Goal: Transaction & Acquisition: Purchase product/service

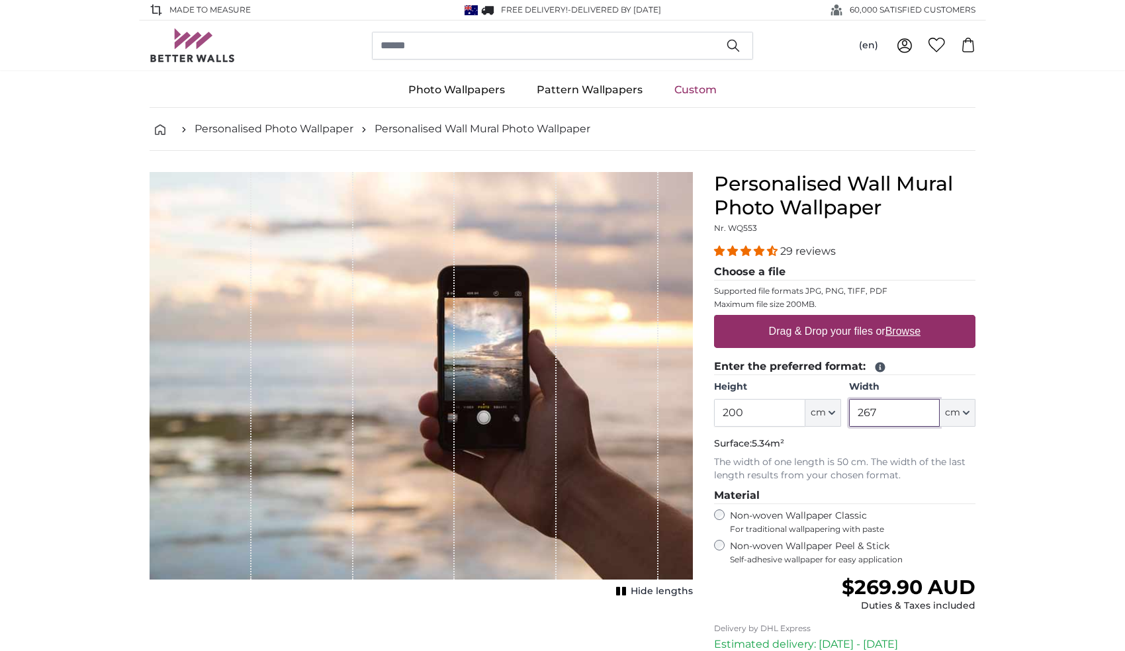
drag, startPoint x: 896, startPoint y: 414, endPoint x: 849, endPoint y: 412, distance: 47.0
click at [849, 412] on div "Height 200 ft cm Centimeter (cm) Inches (inch) Feet (ft. in.) Width 267 ft cm C…" at bounding box center [844, 404] width 261 height 46
click at [962, 410] on button "cm" at bounding box center [958, 413] width 36 height 28
click at [961, 446] on link "Centimeter (cm)" at bounding box center [958, 449] width 116 height 24
click at [877, 414] on input "267" at bounding box center [894, 413] width 91 height 28
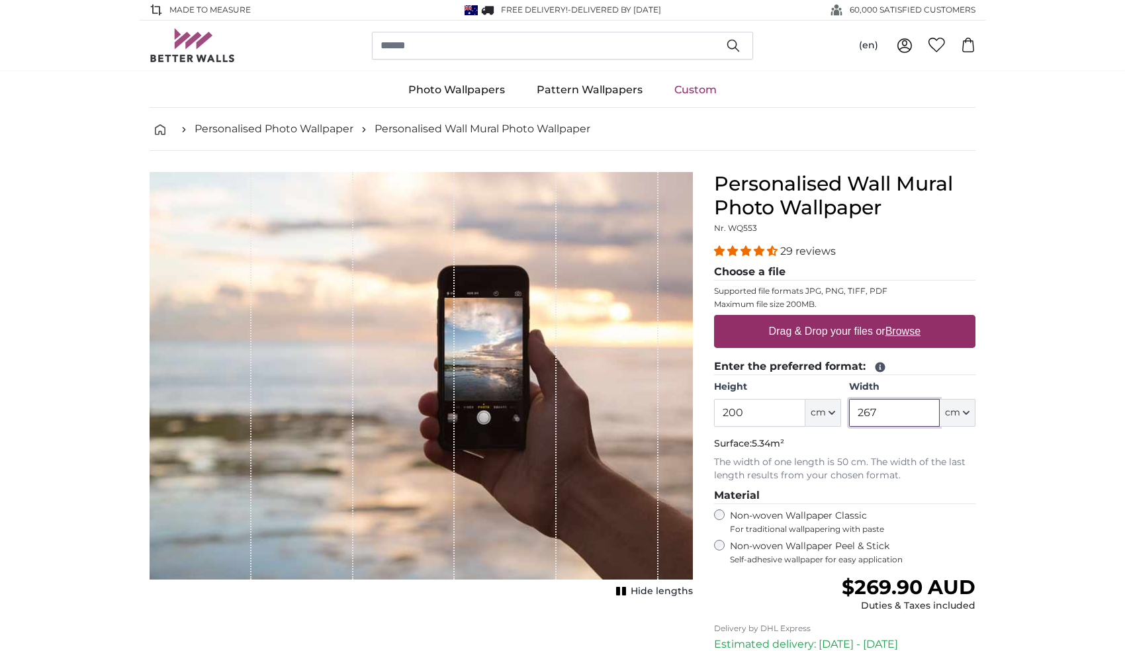
drag, startPoint x: 877, startPoint y: 414, endPoint x: 852, endPoint y: 411, distance: 25.3
click at [852, 411] on input "267" at bounding box center [894, 413] width 91 height 28
drag, startPoint x: 755, startPoint y: 414, endPoint x: 719, endPoint y: 414, distance: 35.7
click at [719, 414] on input "200" at bounding box center [759, 413] width 91 height 28
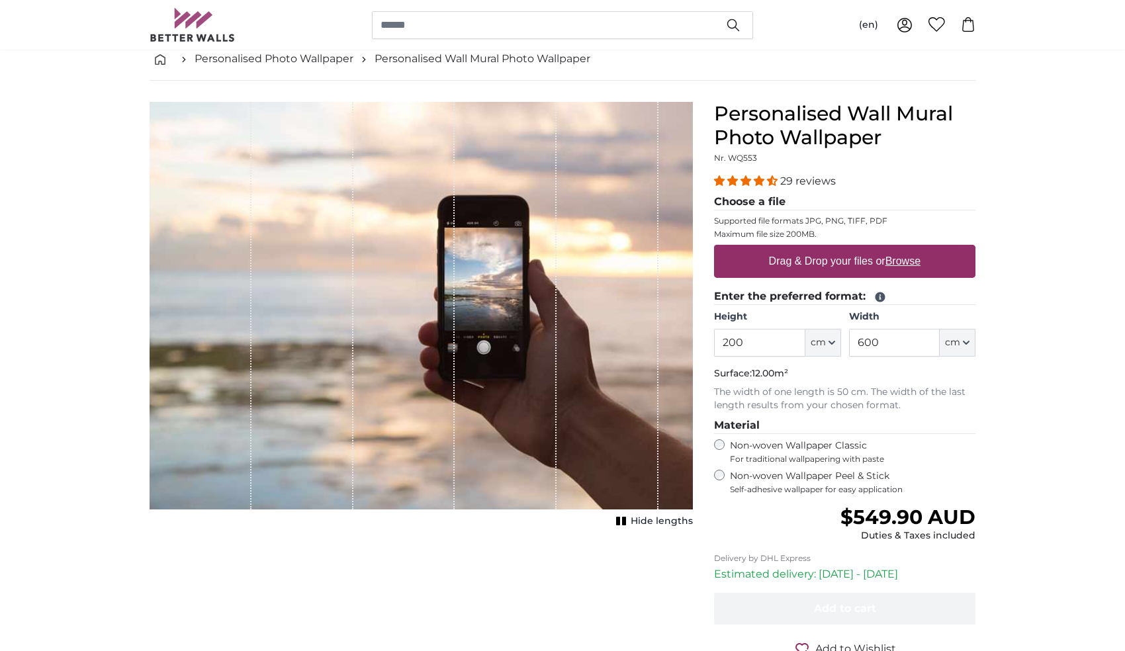
scroll to position [71, 0]
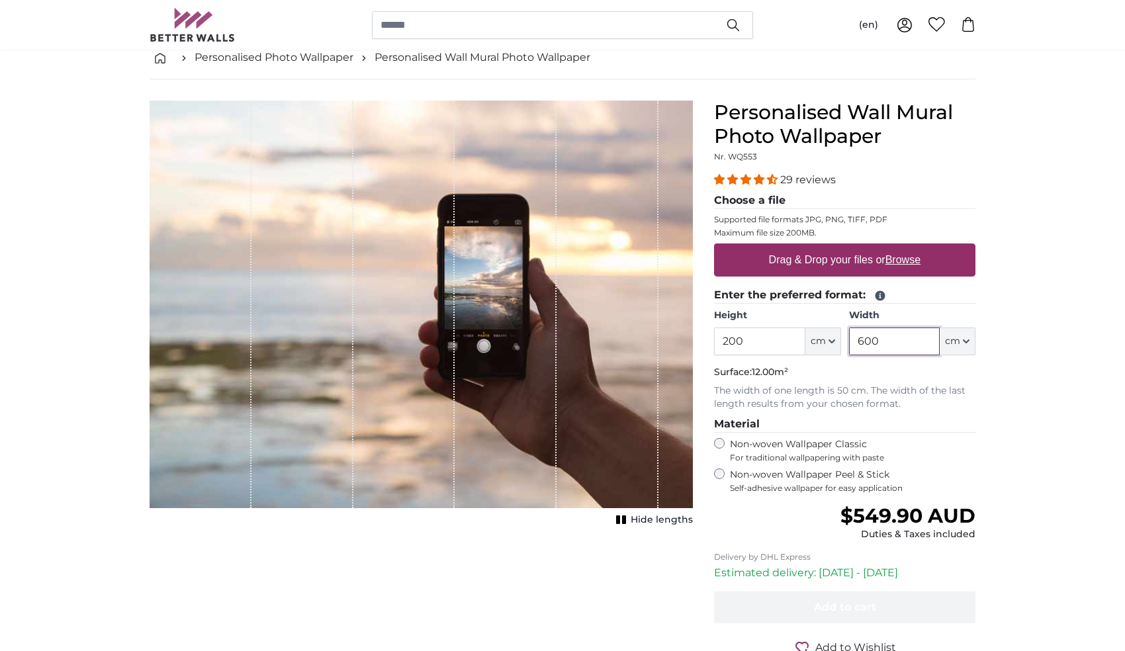
drag, startPoint x: 886, startPoint y: 343, endPoint x: 847, endPoint y: 341, distance: 39.1
click at [847, 341] on div "Height 200 ft cm Centimeter (cm) Inches (inch) Feet (ft. in.) Width 600 ft cm C…" at bounding box center [844, 332] width 261 height 46
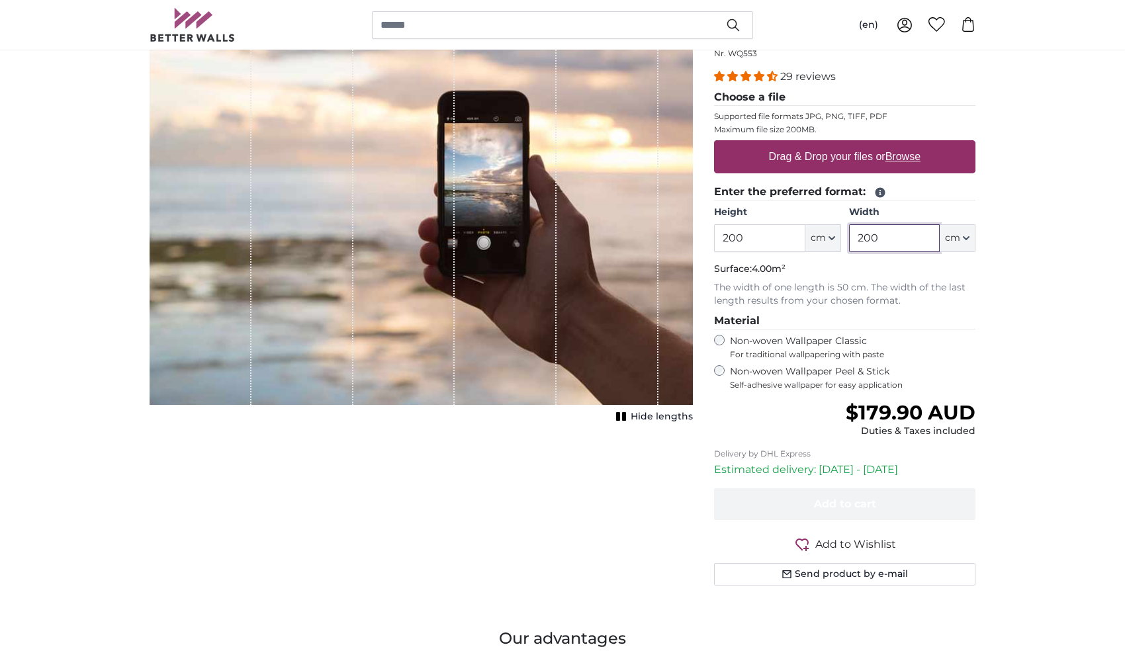
scroll to position [180, 0]
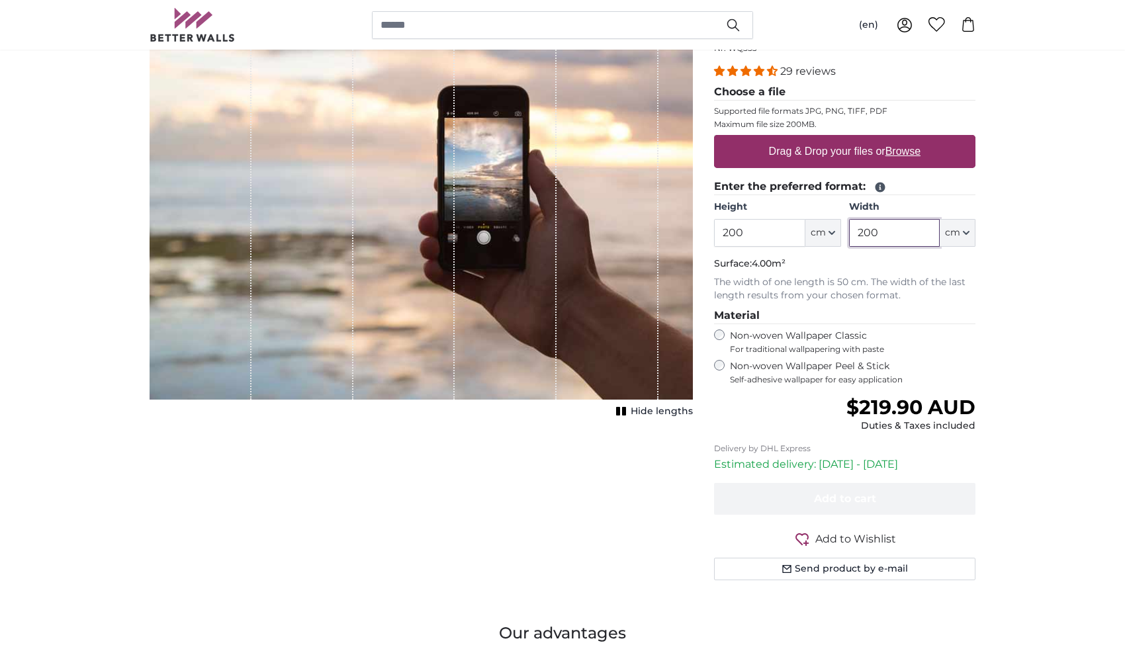
drag, startPoint x: 866, startPoint y: 234, endPoint x: 857, endPoint y: 232, distance: 9.4
click at [857, 232] on input "200" at bounding box center [894, 233] width 91 height 28
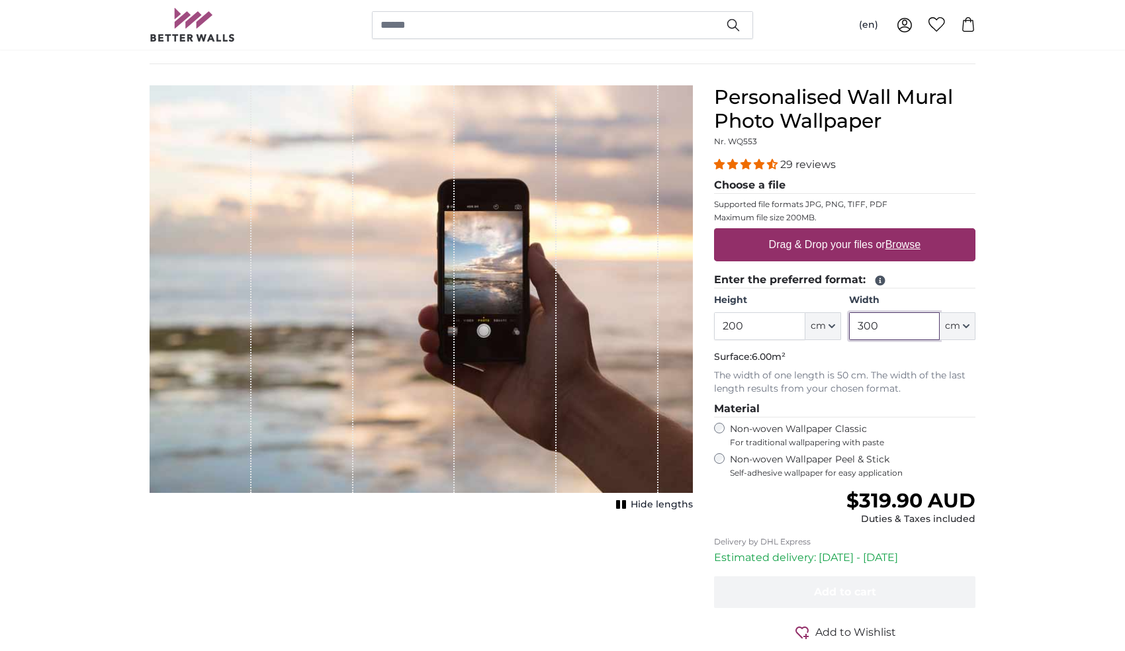
scroll to position [88, 0]
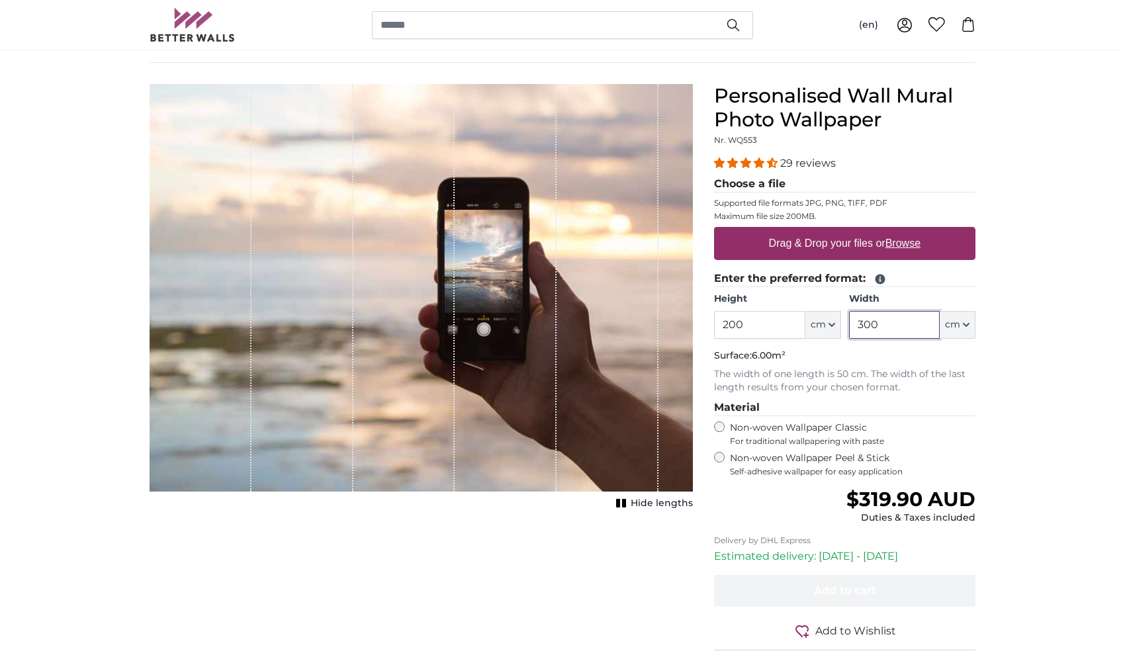
type input "300"
click at [852, 240] on label "Drag & Drop your files or Browse" at bounding box center [845, 243] width 162 height 26
click at [852, 231] on input "Drag & Drop your files or Browse" at bounding box center [844, 229] width 261 height 4
type input "**********"
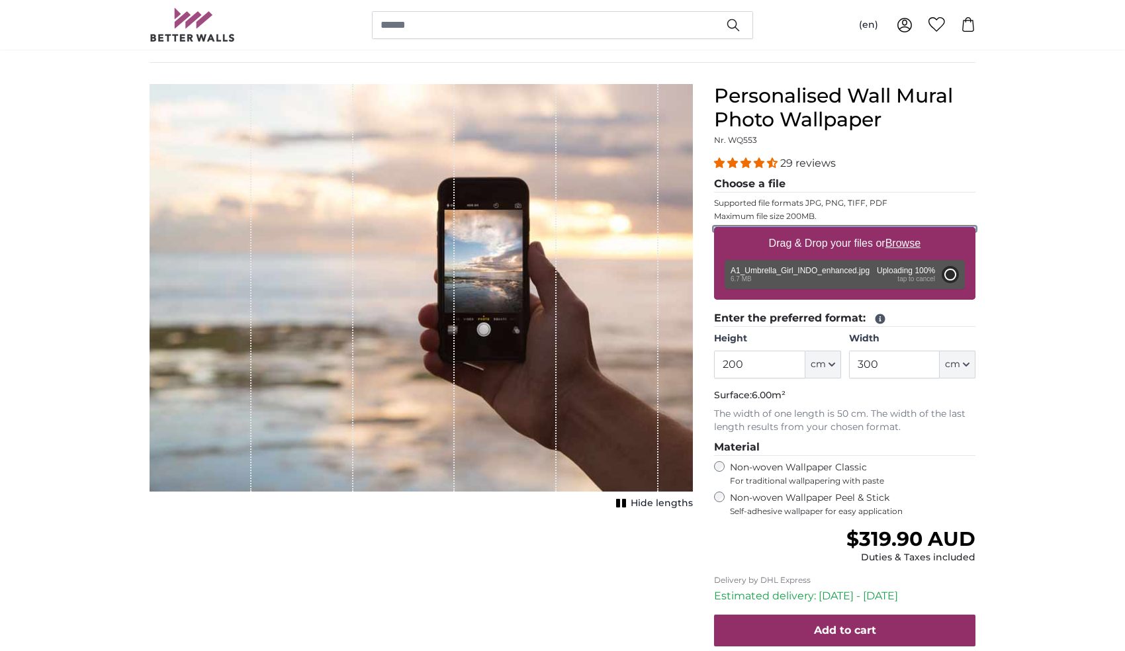
type input "124"
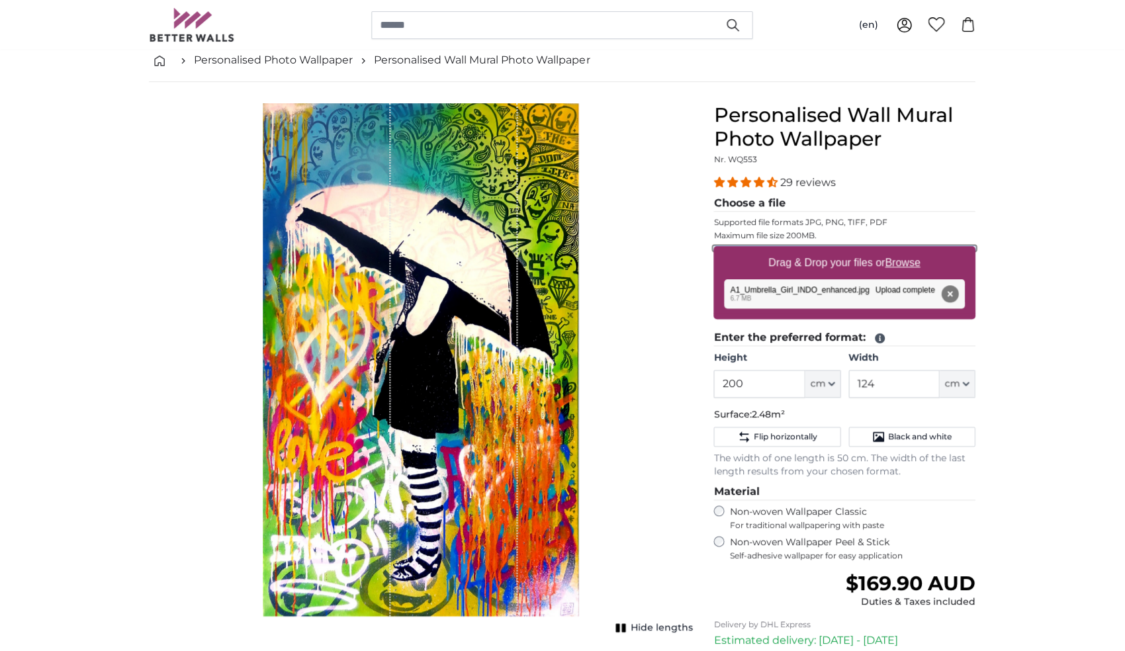
scroll to position [69, 0]
